Goal: Transaction & Acquisition: Obtain resource

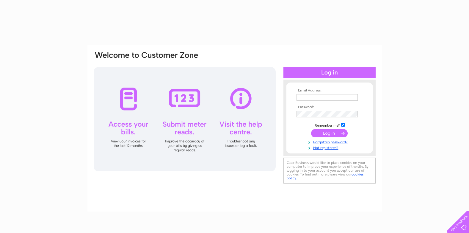
type input "rgmehta@hotmail.com"
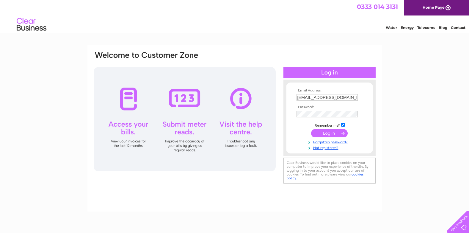
drag, startPoint x: 0, startPoint y: 0, endPoint x: 330, endPoint y: 134, distance: 355.8
click at [330, 134] on input "submit" at bounding box center [329, 133] width 37 height 8
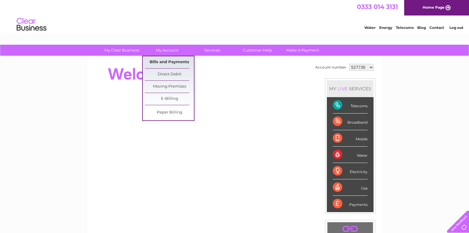
click at [165, 60] on link "Bills and Payments" at bounding box center [169, 62] width 49 height 12
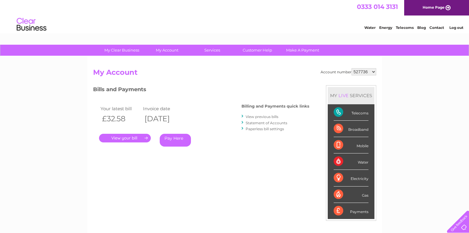
click at [123, 137] on link "." at bounding box center [125, 138] width 52 height 9
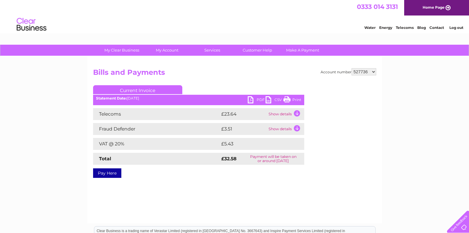
click at [249, 102] on link "PDF" at bounding box center [257, 100] width 18 height 9
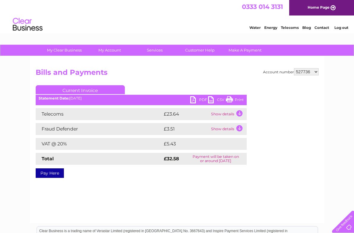
click at [317, 73] on select "527736 968745 972022 1093365 1117111" at bounding box center [306, 71] width 25 height 7
select select "968745"
click at [294, 68] on select "527736 968745 972022 1093365 1117111" at bounding box center [306, 71] width 25 height 7
click at [193, 101] on link "PDF" at bounding box center [199, 100] width 18 height 9
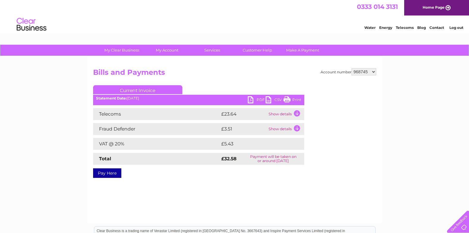
click at [354, 73] on select "527736 968745 972022 1093365 1117111" at bounding box center [364, 71] width 25 height 7
select select "972022"
click at [352, 68] on select "527736 968745 972022 1093365 1117111" at bounding box center [364, 71] width 25 height 7
click at [250, 101] on link "PDF" at bounding box center [257, 100] width 18 height 9
click at [372, 72] on select "527736 968745 972022 1093365 1117111" at bounding box center [364, 71] width 25 height 7
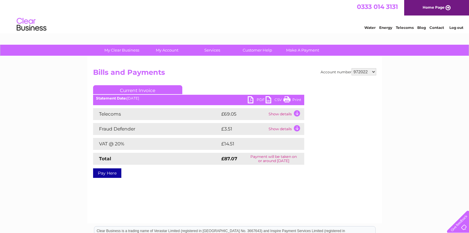
select select "1093365"
click at [352, 68] on select "527736 968745 972022 1093365 1117111" at bounding box center [364, 71] width 25 height 7
click at [252, 99] on link "PDF" at bounding box center [257, 100] width 18 height 9
click at [374, 71] on select "527736 968745 972022 1093365 1117111" at bounding box center [364, 71] width 25 height 7
select select "1117111"
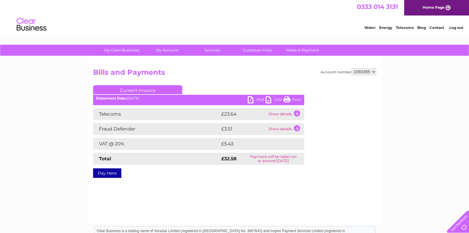
click at [352, 68] on select "527736 968745 972022 1093365 1117111" at bounding box center [364, 71] width 25 height 7
click at [295, 99] on link "Print" at bounding box center [293, 100] width 18 height 9
click at [250, 101] on link "PDF" at bounding box center [257, 100] width 18 height 9
click at [455, 27] on link "Log out" at bounding box center [457, 27] width 14 height 4
